Goal: Communication & Community: Participate in discussion

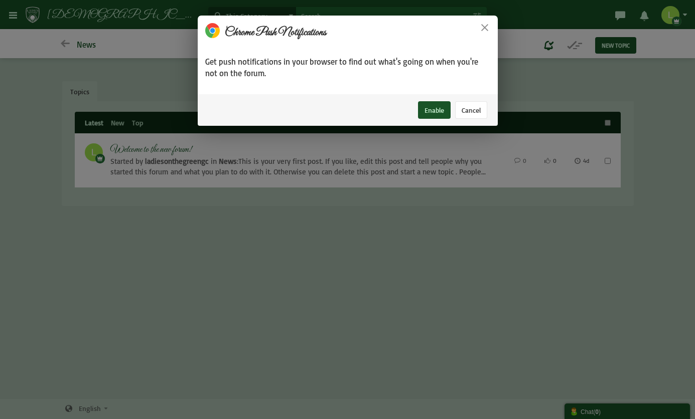
click at [463, 105] on button "Cancel" at bounding box center [471, 110] width 32 height 18
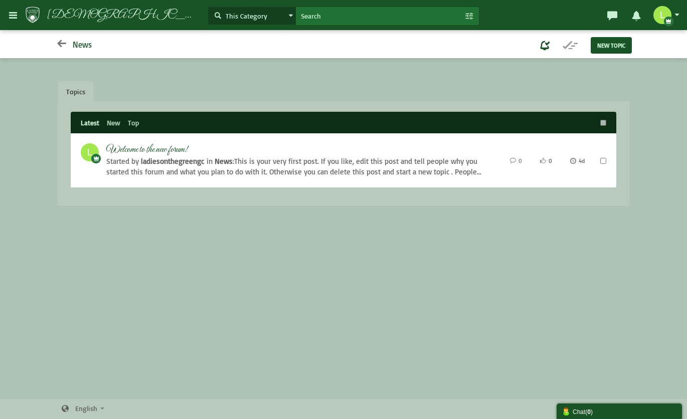
click at [60, 48] on icon at bounding box center [61, 44] width 13 height 10
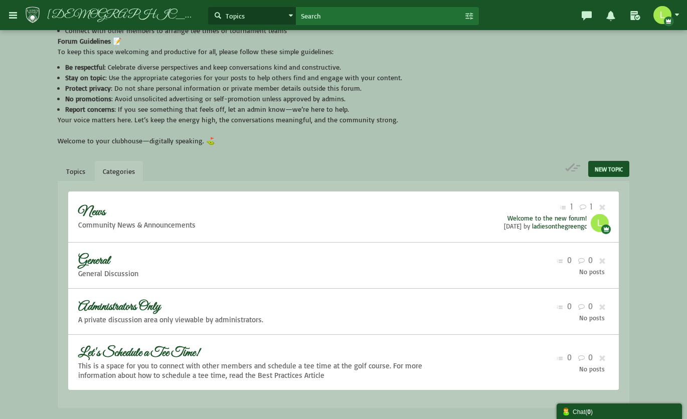
scroll to position [104, 0]
click at [105, 214] on span "News" at bounding box center [91, 211] width 27 height 16
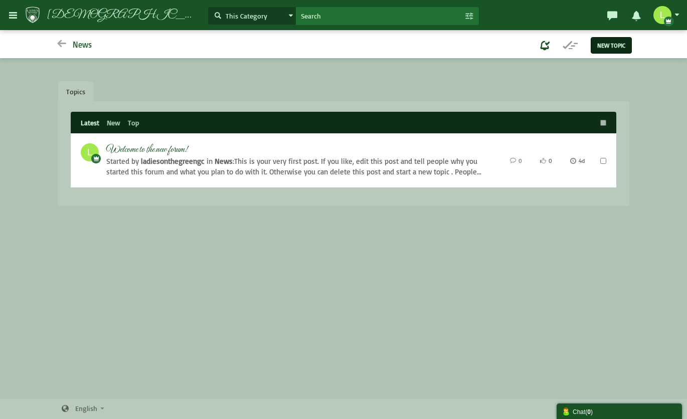
click at [613, 50] on link "New Topic" at bounding box center [611, 45] width 41 height 16
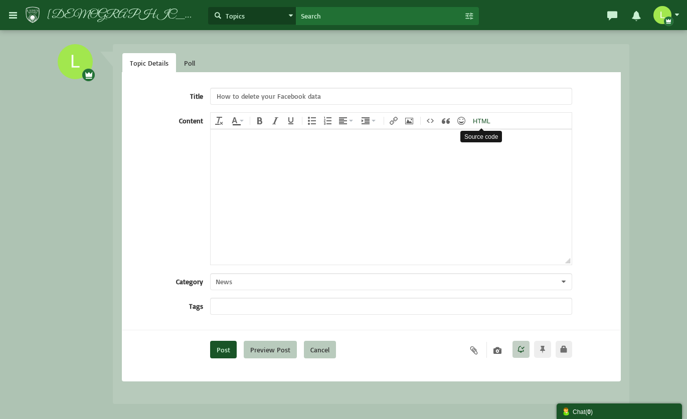
click at [481, 117] on icon "Source code" at bounding box center [482, 121] width 18 height 8
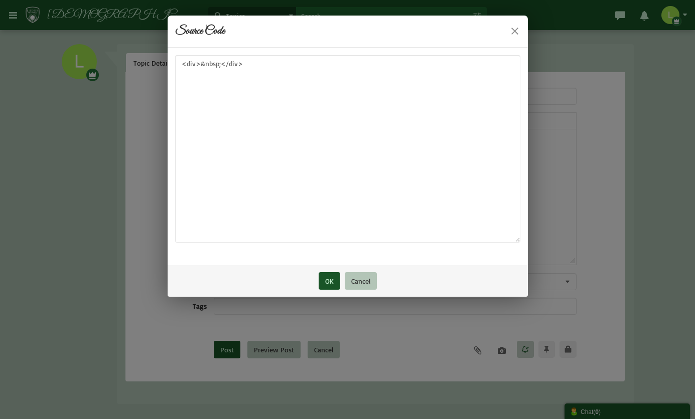
type input "How to delete your Facebook data"
drag, startPoint x: 245, startPoint y: 67, endPoint x: 155, endPoint y: 76, distance: 90.2
click at [155, 76] on div "× Source Code <div>&nbsp;</div> OK Cancel" at bounding box center [347, 209] width 695 height 419
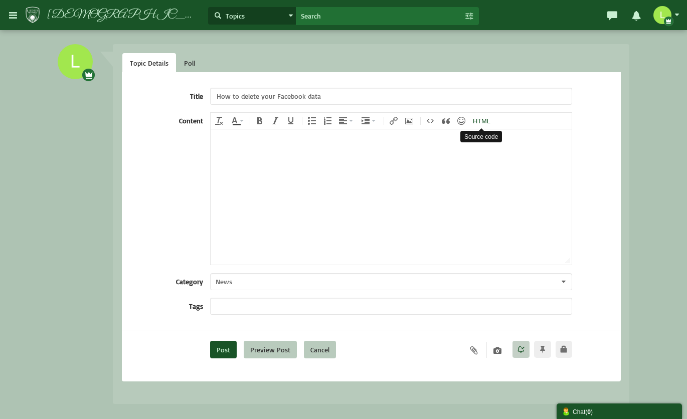
click at [479, 124] on icon "Source code" at bounding box center [482, 121] width 18 height 8
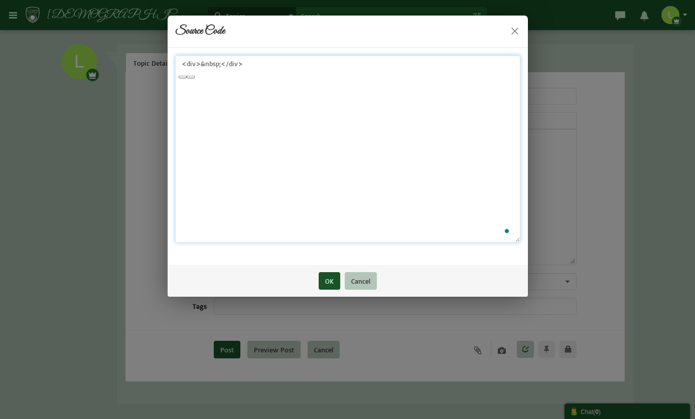
paste textarea "?php header('Content-Type: application/json'); $signed_request = $_POST['signed…"
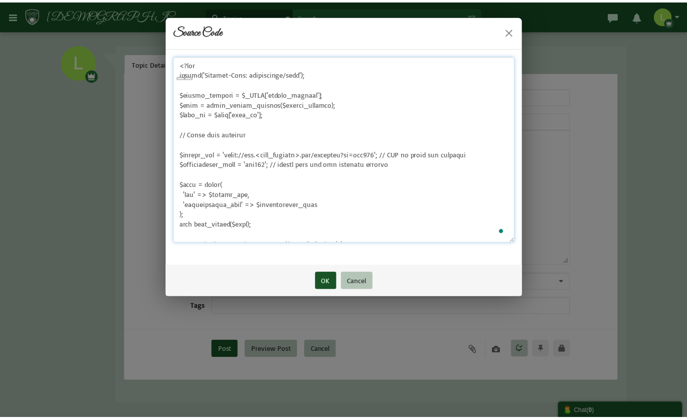
scroll to position [227, 0]
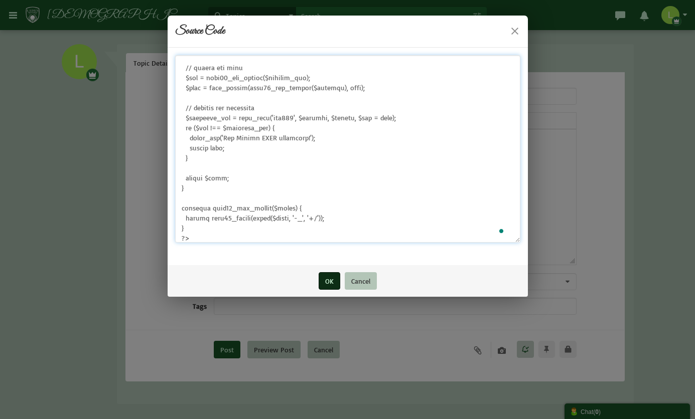
type textarea "<?php header('Content-Type: application/json'); $signed_request = $_POST['signe…"
click at [332, 287] on button "OK" at bounding box center [329, 281] width 22 height 18
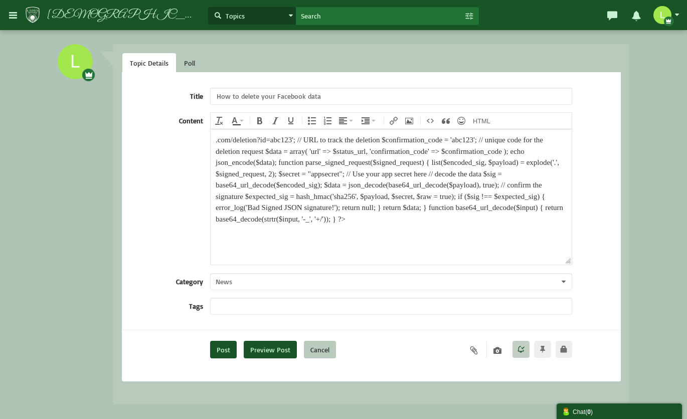
click at [278, 354] on button "Preview Post" at bounding box center [270, 350] width 53 height 18
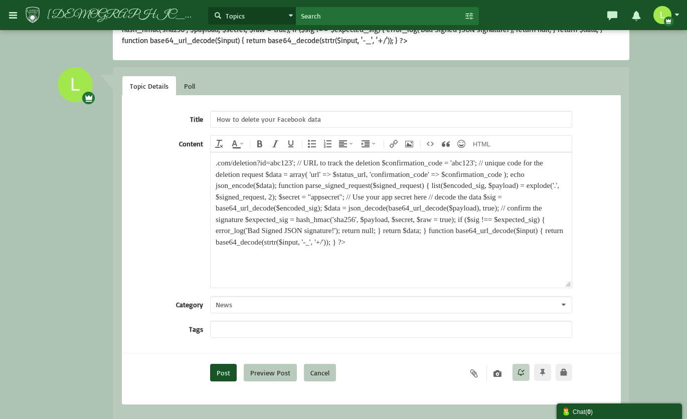
scroll to position [100, 0]
click at [227, 372] on button "Post" at bounding box center [223, 373] width 27 height 18
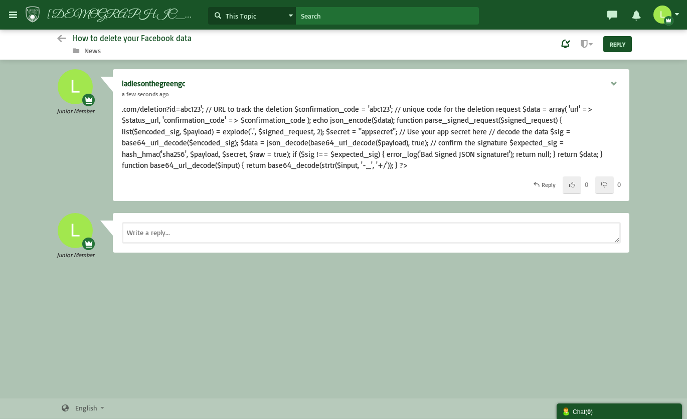
scroll to position [1, 0]
click at [616, 81] on icon at bounding box center [614, 83] width 9 height 6
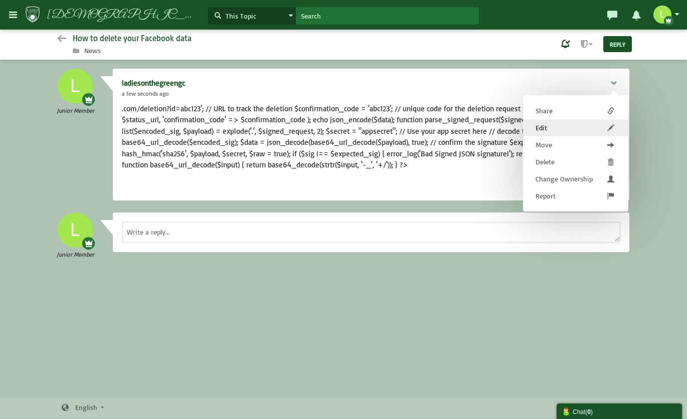
click at [561, 134] on link "Edit" at bounding box center [575, 127] width 105 height 17
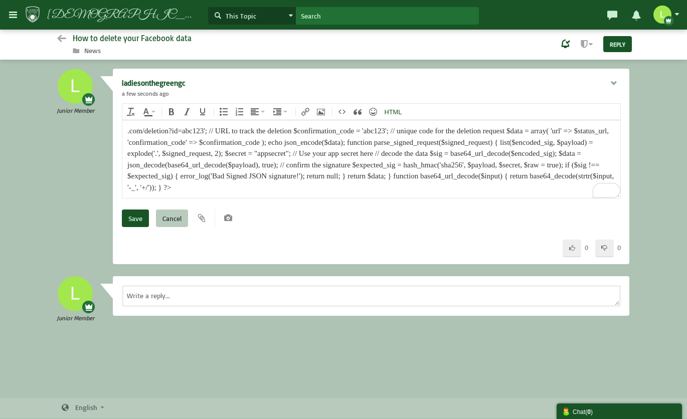
click at [396, 111] on icon "Source code" at bounding box center [394, 112] width 18 height 8
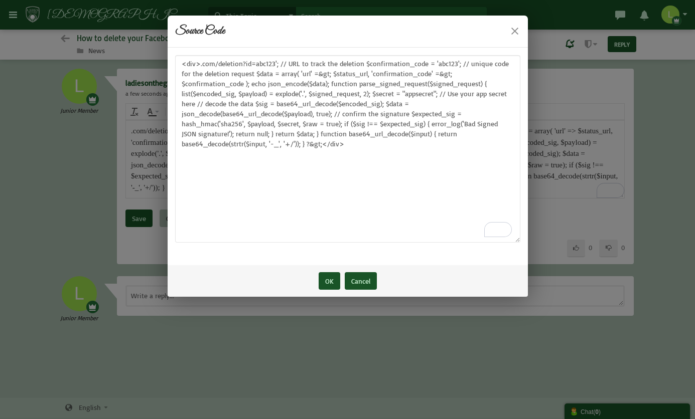
click at [356, 277] on button "Cancel" at bounding box center [361, 281] width 32 height 18
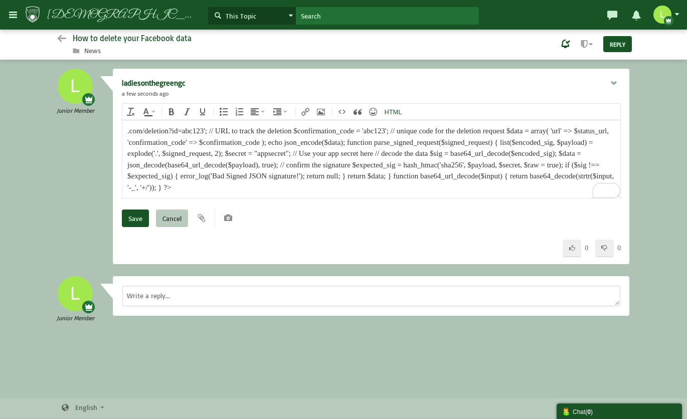
click at [386, 107] on button "Source code" at bounding box center [394, 112] width 24 height 14
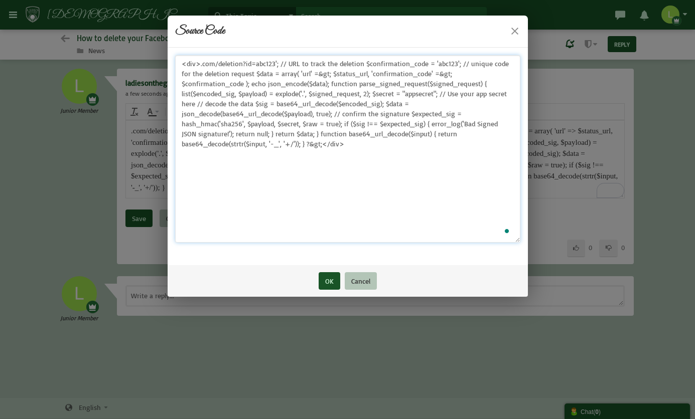
click at [319, 100] on textarea "<div>.com/deletion?id=abc123'; // URL to track the deletion $confirmation_code …" at bounding box center [347, 149] width 345 height 188
paste textarea "?php header('Content-Type: application/json'); $signed_request = $_POST['signed…"
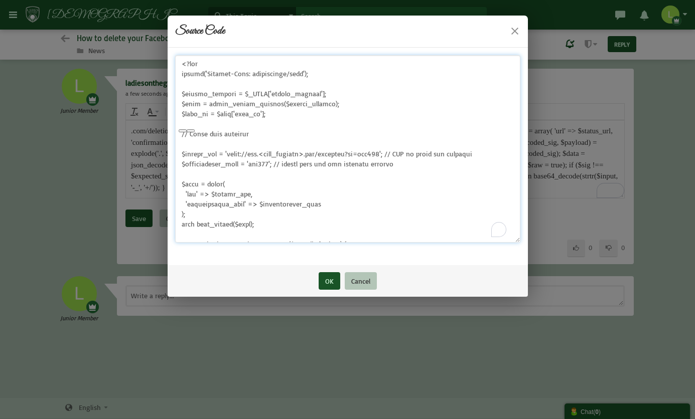
scroll to position [227, 0]
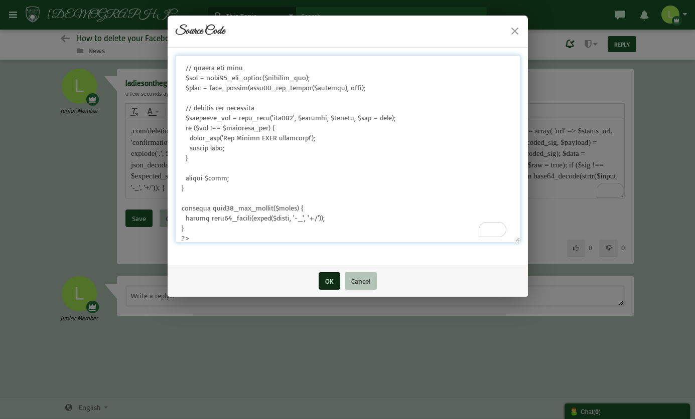
type textarea "<?php header('Content-Type: application/json'); $signed_request = $_POST['signe…"
click at [323, 282] on button "OK" at bounding box center [329, 281] width 22 height 18
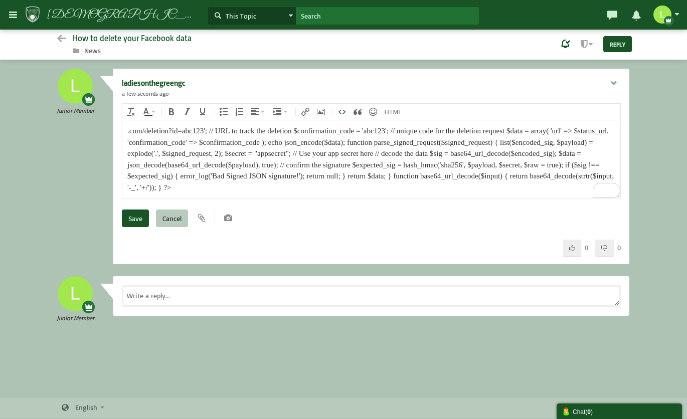
click at [344, 112] on icon "Insert code" at bounding box center [342, 112] width 8 height 8
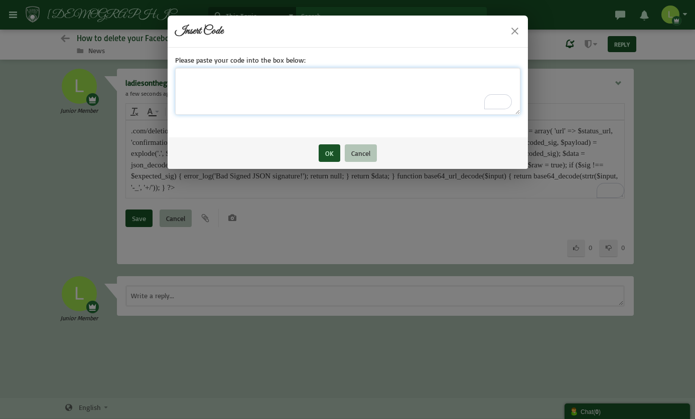
paste textarea "<?php header('Content-Type: application/json'); $signed_request = $_POST['signe…"
type textarea "<?php header('Content-Type: application/json'); $signed_request = $_POST['signe…"
click at [324, 155] on button "OK" at bounding box center [329, 153] width 22 height 18
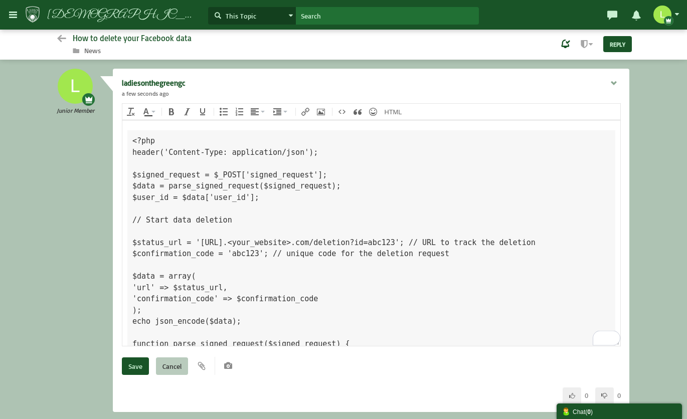
scroll to position [0, 0]
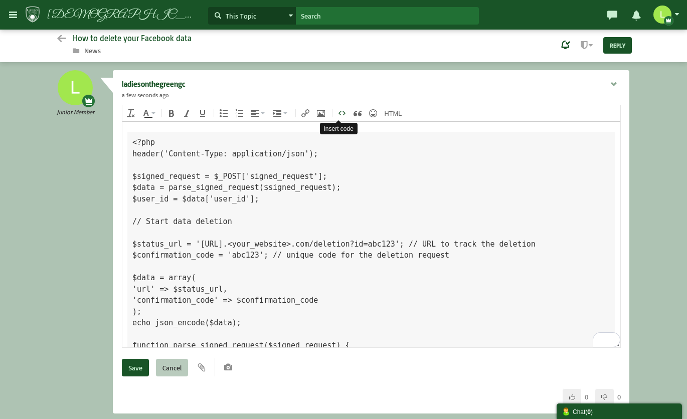
click at [343, 112] on icon "Insert code" at bounding box center [342, 113] width 8 height 8
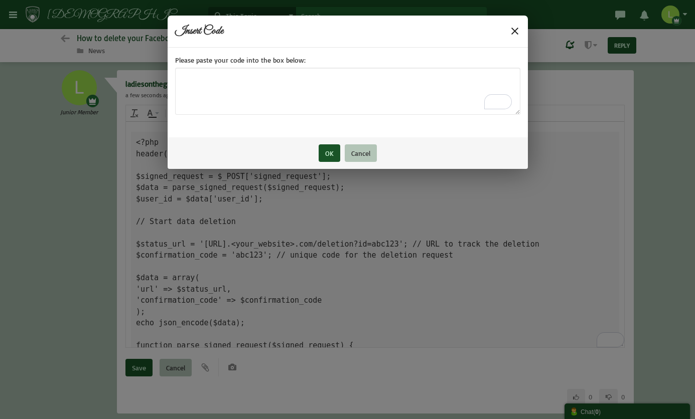
click at [509, 27] on button "×" at bounding box center [514, 31] width 11 height 11
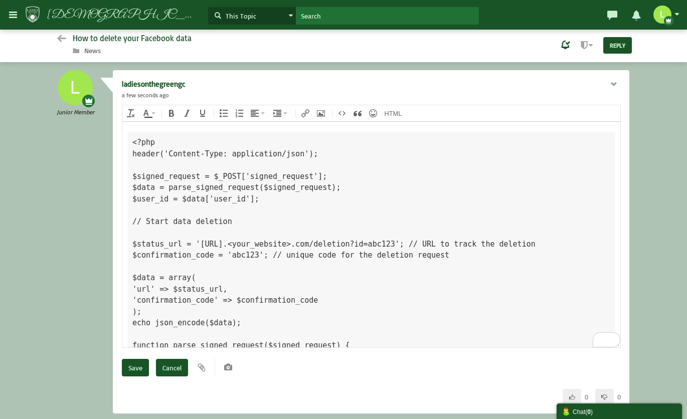
click at [172, 369] on input "Cancel" at bounding box center [172, 368] width 32 height 18
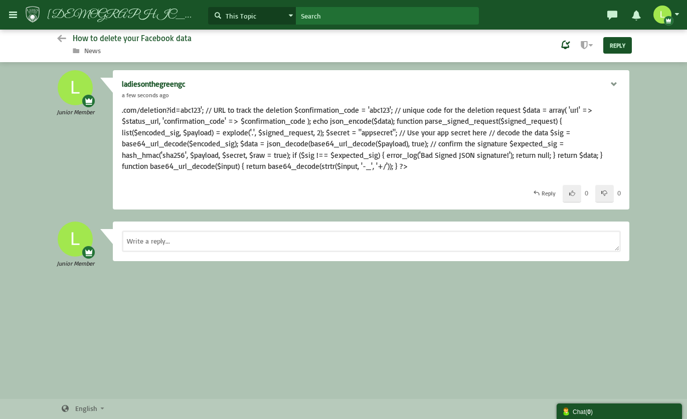
click at [611, 81] on icon at bounding box center [614, 84] width 9 height 6
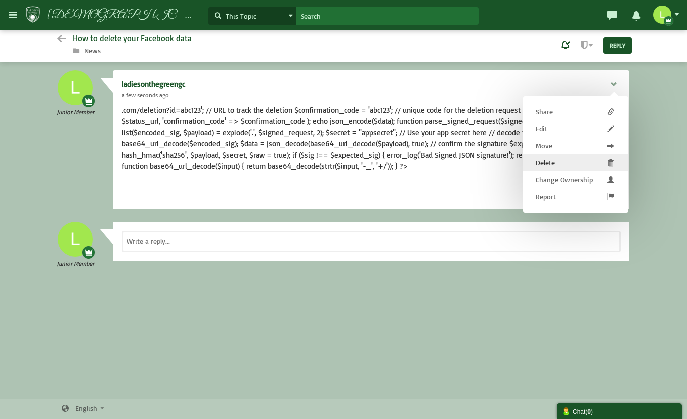
click at [564, 162] on link "Delete" at bounding box center [575, 162] width 105 height 17
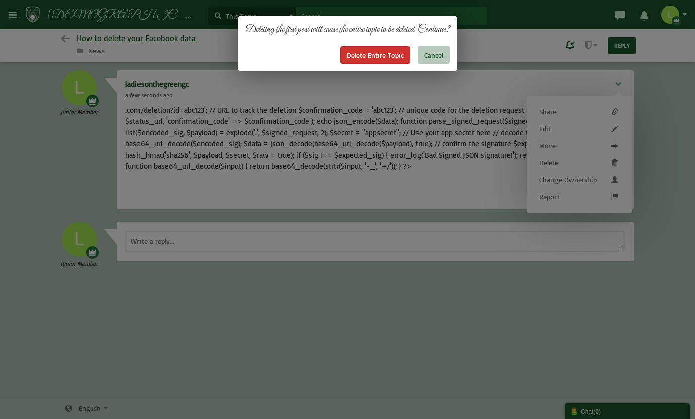
click at [378, 54] on link "Delete Entire Topic" at bounding box center [375, 55] width 70 height 18
